Goal: Task Accomplishment & Management: Use online tool/utility

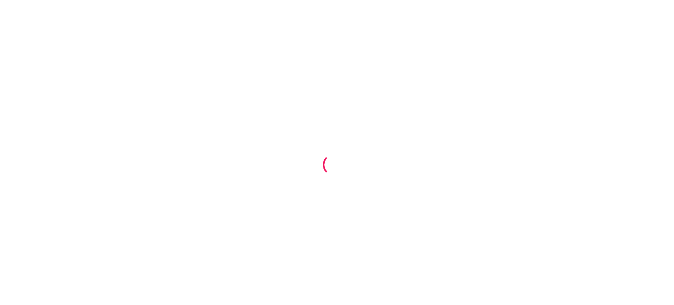
drag, startPoint x: 667, startPoint y: 1, endPoint x: 189, endPoint y: 37, distance: 479.1
click at [189, 37] on div at bounding box center [337, 152] width 674 height 305
click at [420, 165] on div at bounding box center [337, 152] width 674 height 305
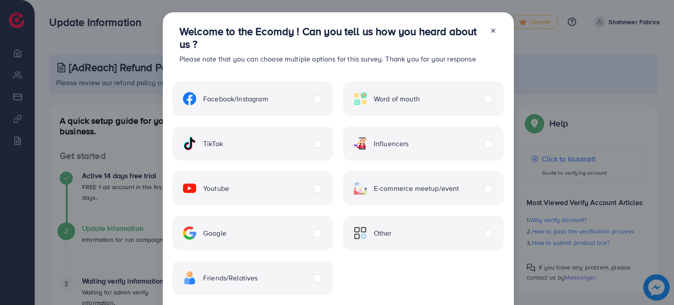
click at [492, 29] on icon at bounding box center [493, 30] width 7 height 7
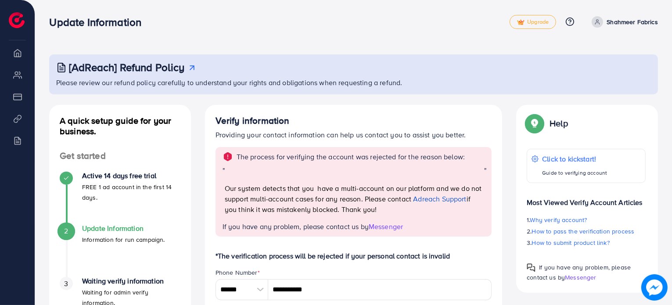
click at [627, 17] on p "Shahmeer Fabrics" at bounding box center [631, 22] width 51 height 11
click at [596, 59] on link "Log out" at bounding box center [615, 53] width 83 height 20
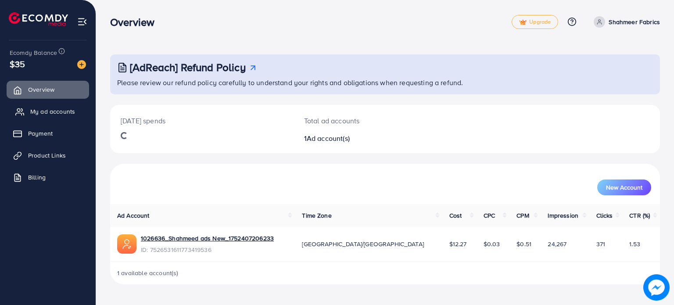
click at [46, 115] on span "My ad accounts" at bounding box center [52, 111] width 45 height 9
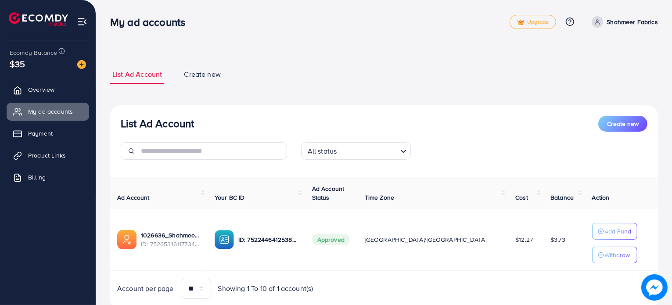
scroll to position [28, 0]
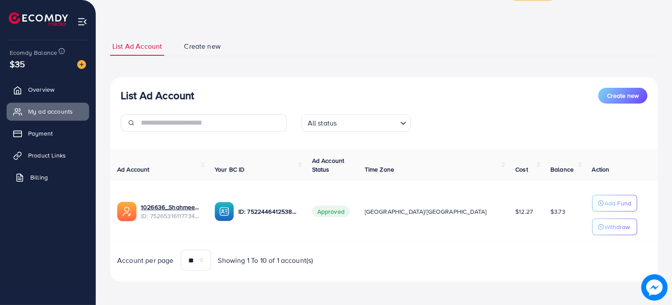
click at [25, 181] on link "Billing" at bounding box center [48, 177] width 82 height 18
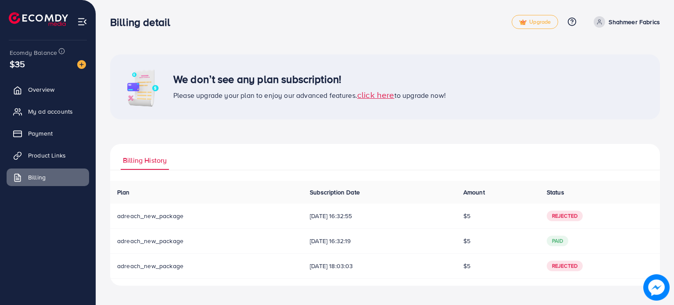
click at [383, 93] on span "click here" at bounding box center [375, 95] width 37 height 12
click at [49, 114] on span "My ad accounts" at bounding box center [52, 111] width 45 height 9
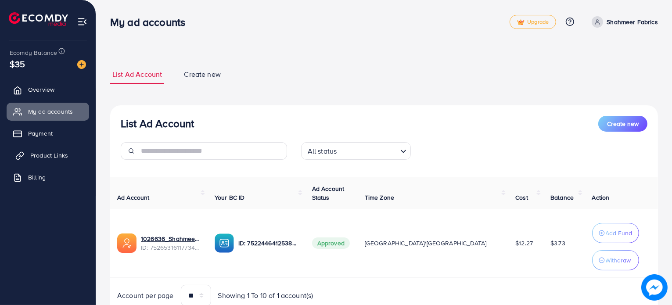
click at [61, 161] on link "Product Links" at bounding box center [48, 156] width 82 height 18
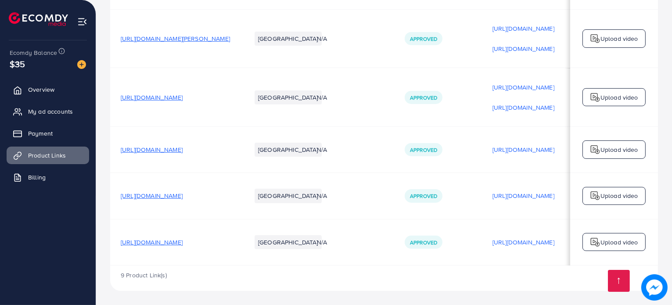
click at [183, 193] on span "https://shahmeerfabrics.com/products/paramount-men-s-unstitch-wash-n-wear-fabri…" at bounding box center [152, 195] width 62 height 9
click at [589, 189] on div "Upload video" at bounding box center [613, 196] width 63 height 18
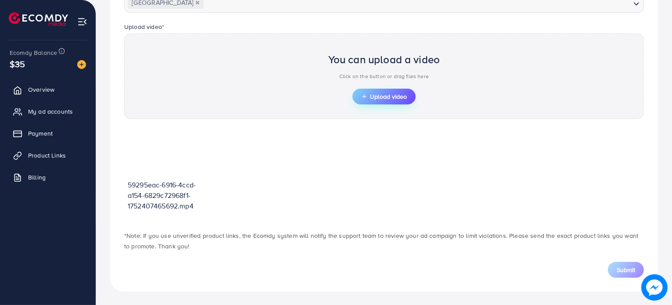
click at [367, 89] on button "Upload video" at bounding box center [383, 97] width 63 height 16
click at [383, 98] on span "Upload video" at bounding box center [384, 96] width 46 height 6
